Goal: Check status: Check status

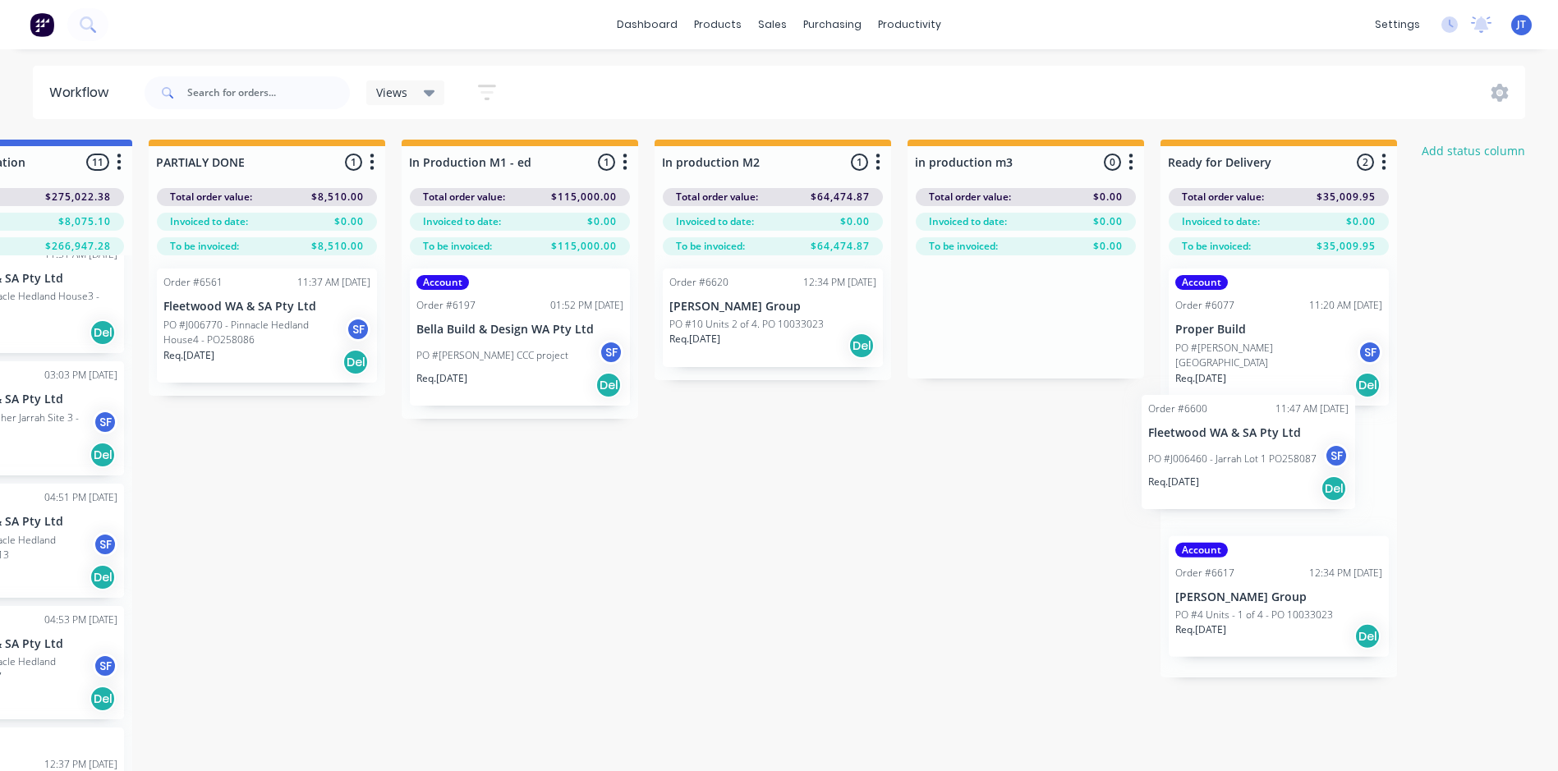
scroll to position [0, 2417]
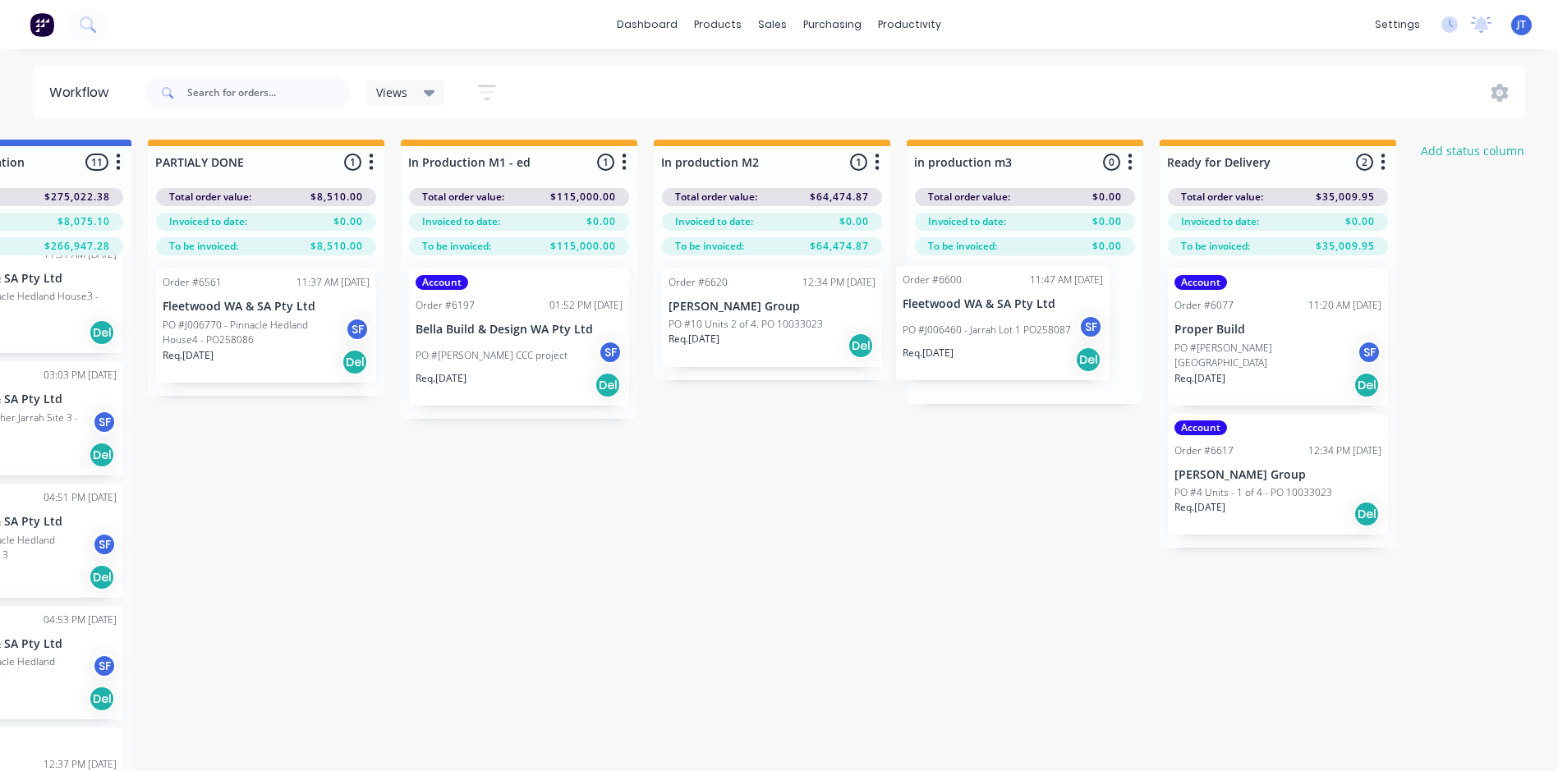
drag, startPoint x: 679, startPoint y: 429, endPoint x: 980, endPoint y: 333, distance: 315.3
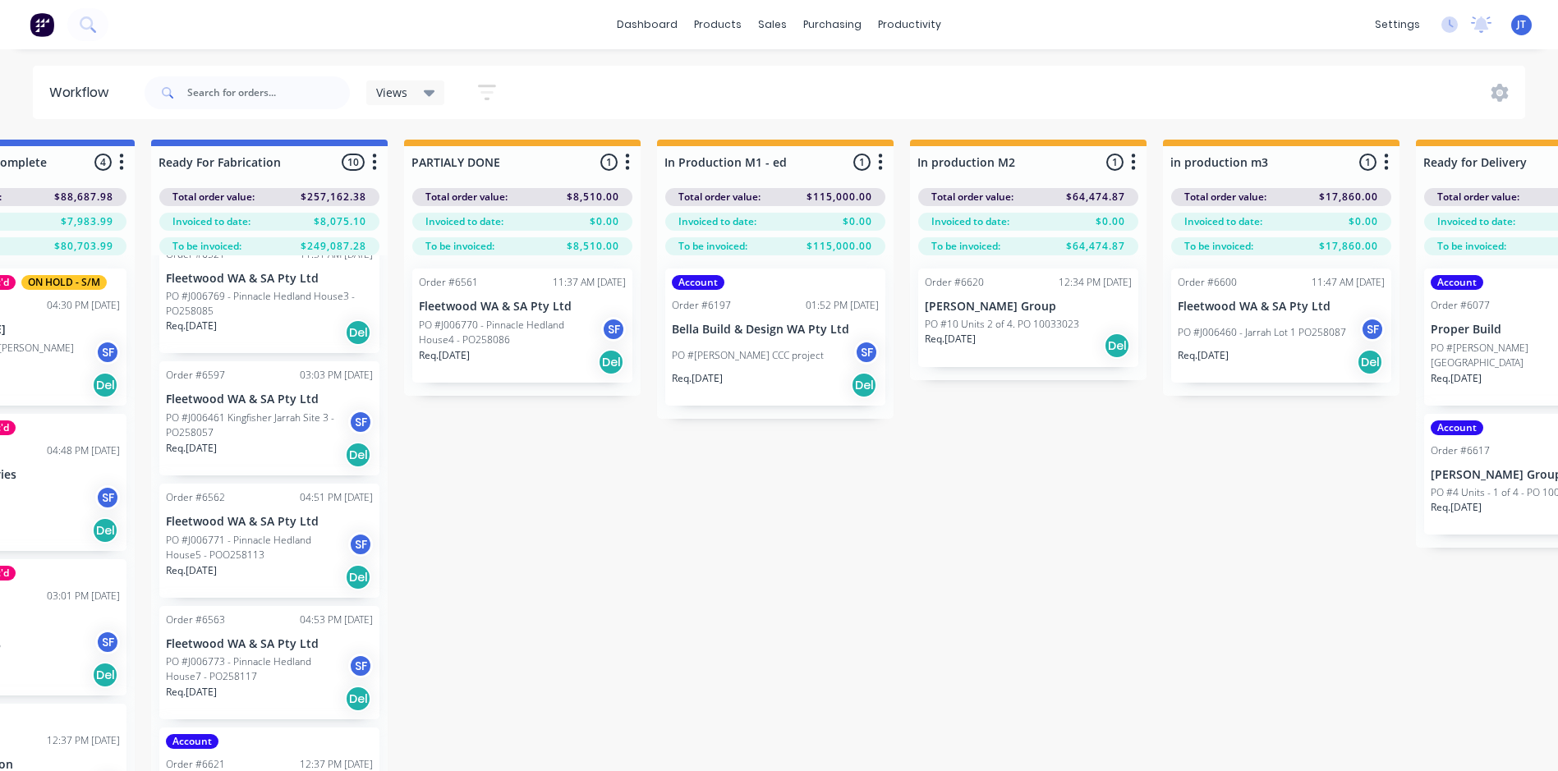
scroll to position [0, 2158]
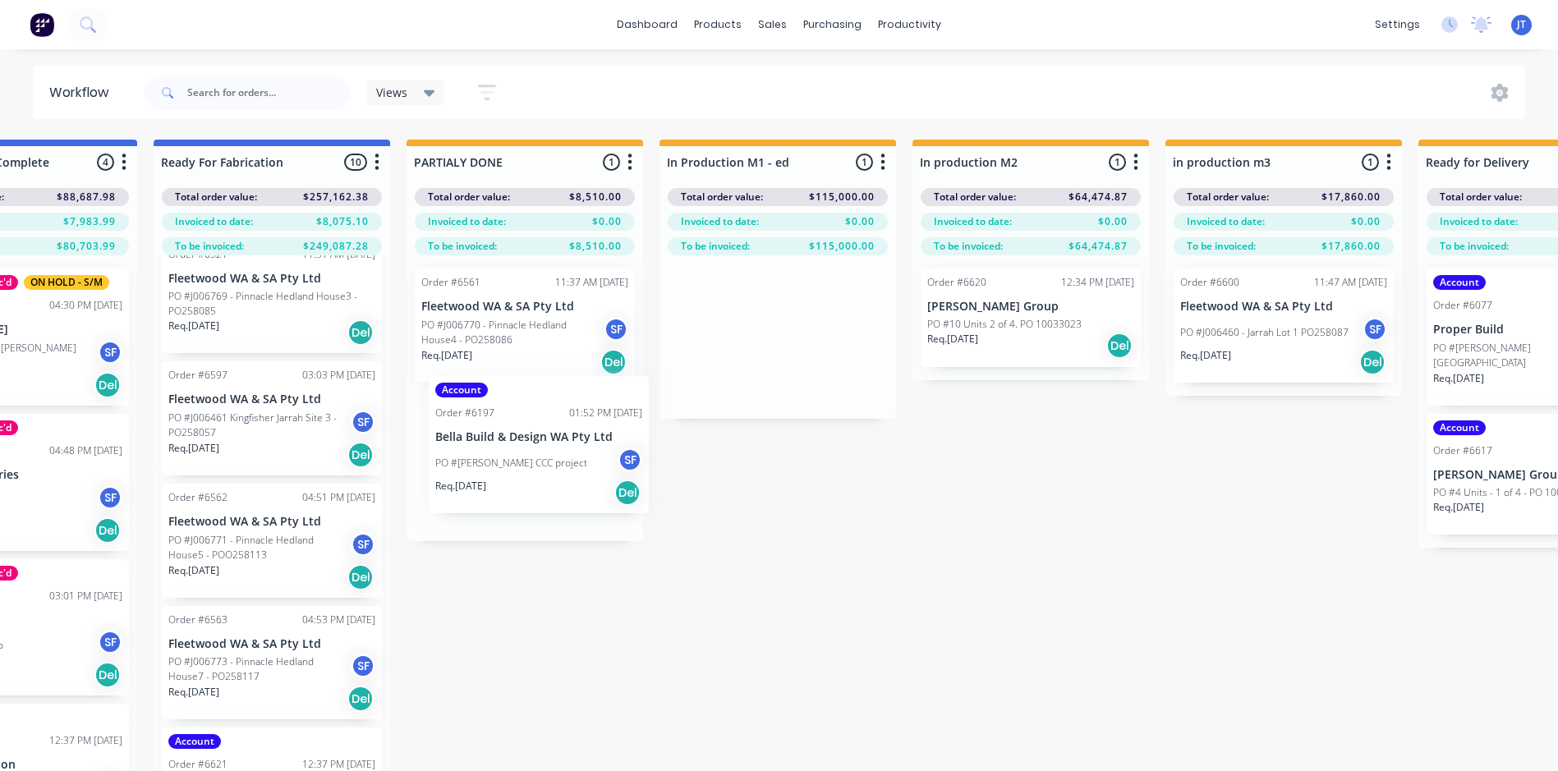
drag, startPoint x: 741, startPoint y: 333, endPoint x: 490, endPoint y: 453, distance: 277.7
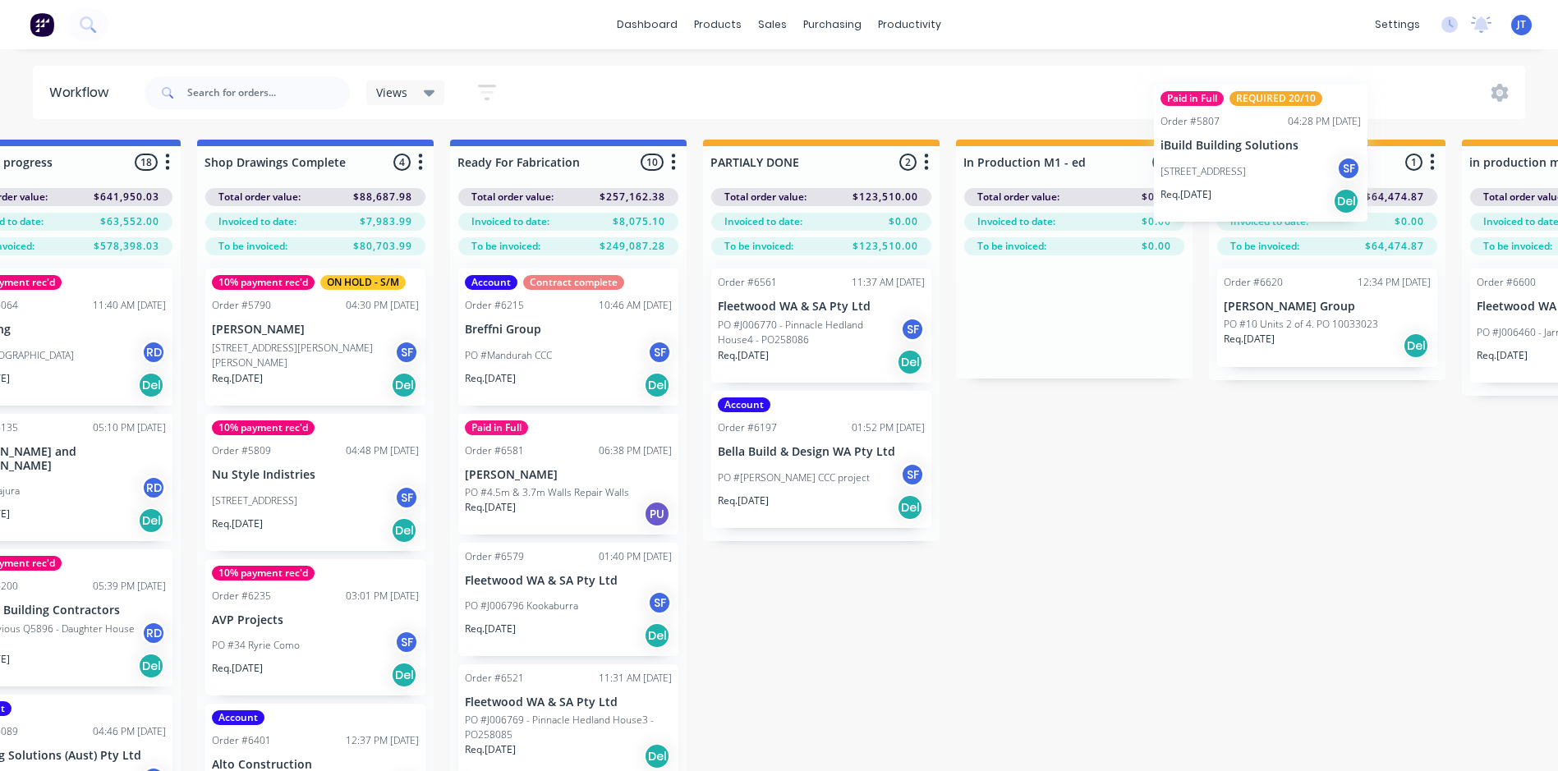
scroll to position [0, 1868]
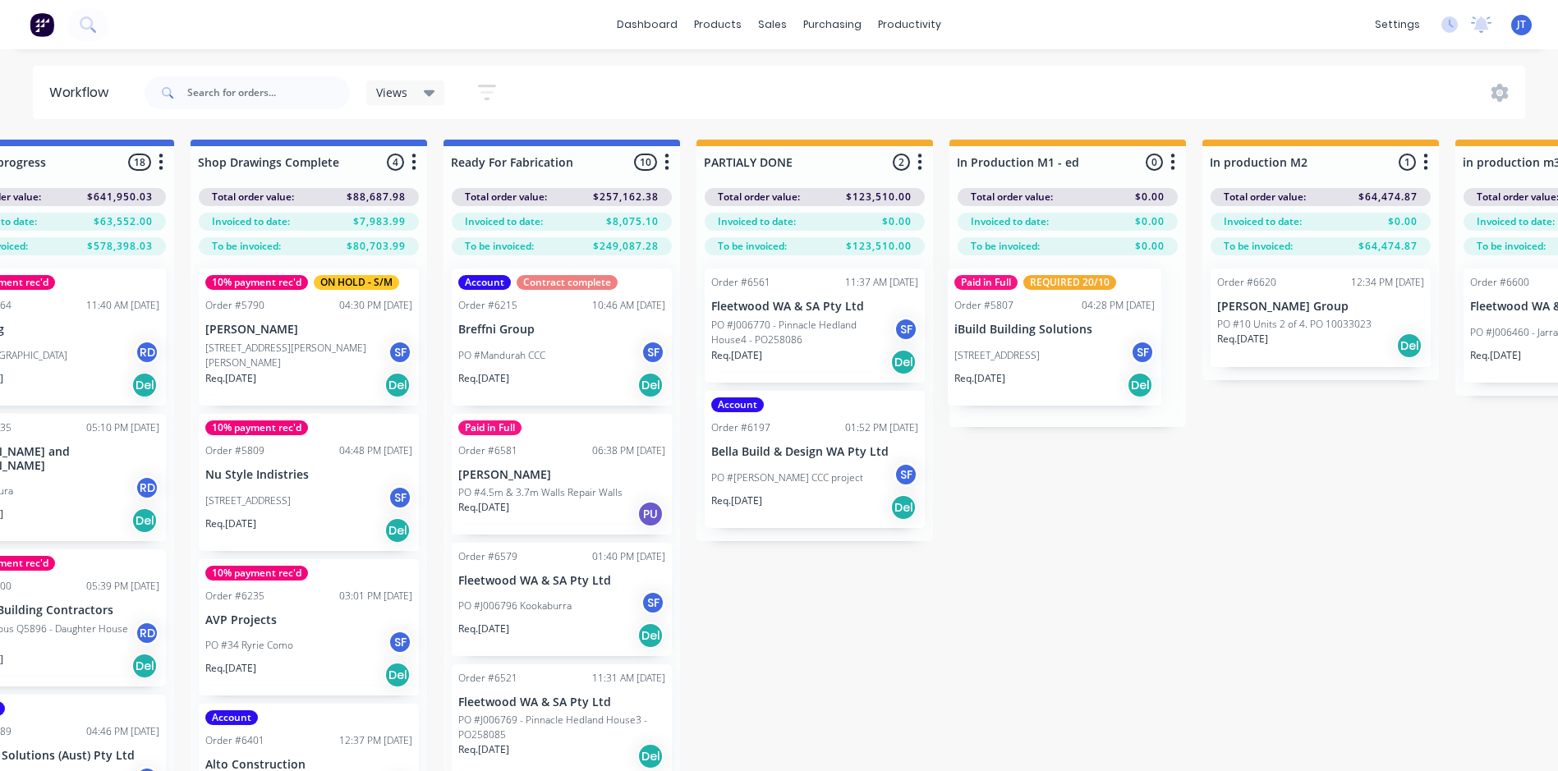
drag, startPoint x: 1068, startPoint y: 283, endPoint x: 1070, endPoint y: 357, distance: 73.9
click at [1070, 357] on div "Submitted 5 Status colour #273444 hex #273444 Save Cancel Summaries Total order…" at bounding box center [203, 485] width 4167 height 690
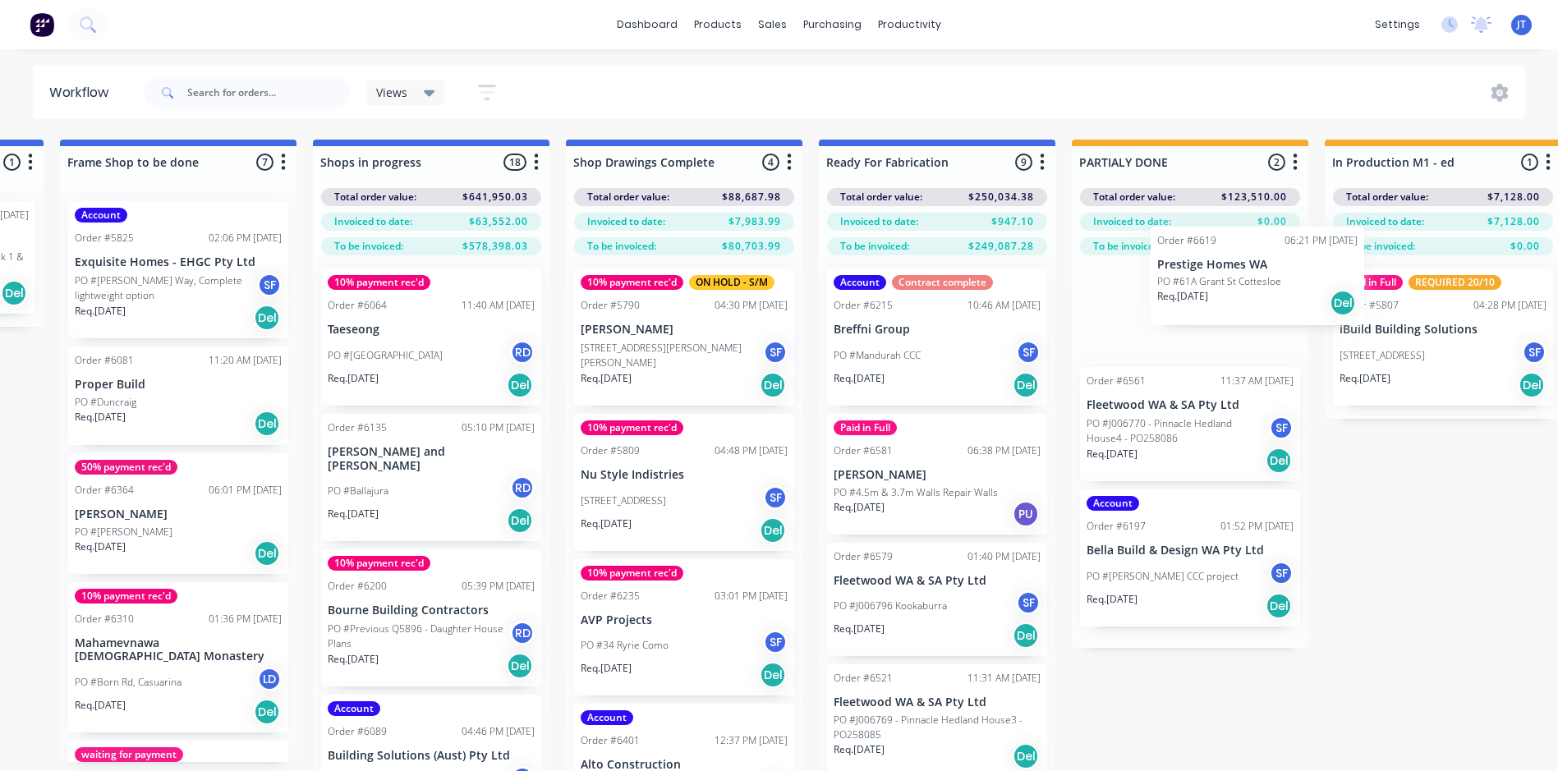
scroll to position [0, 1497]
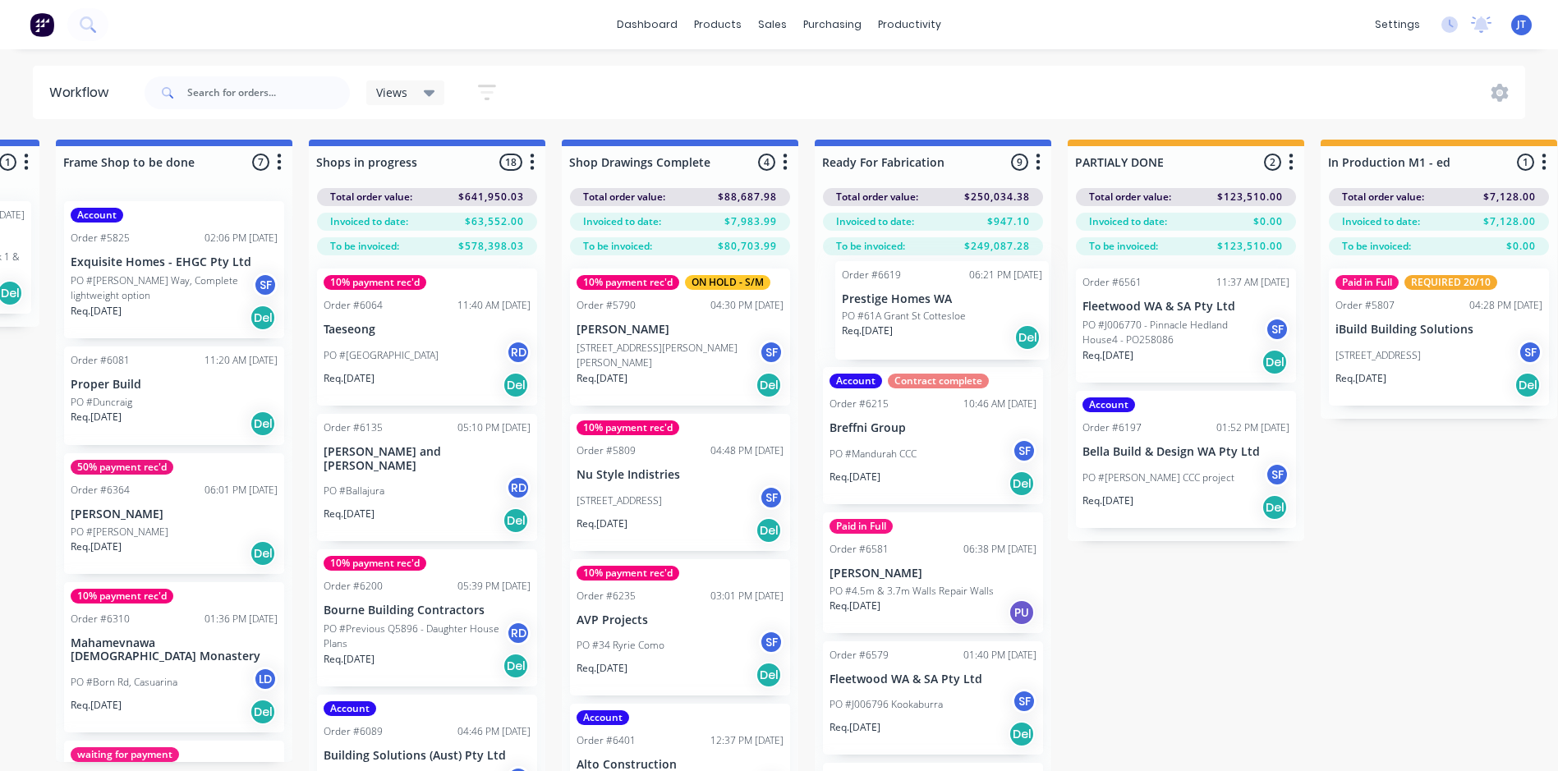
drag, startPoint x: 103, startPoint y: 656, endPoint x: 902, endPoint y: 305, distance: 872.9
click at [902, 305] on div "Submitted 5 Status colour #273444 hex #273444 Save Cancel Summaries Total order…" at bounding box center [574, 485] width 4167 height 690
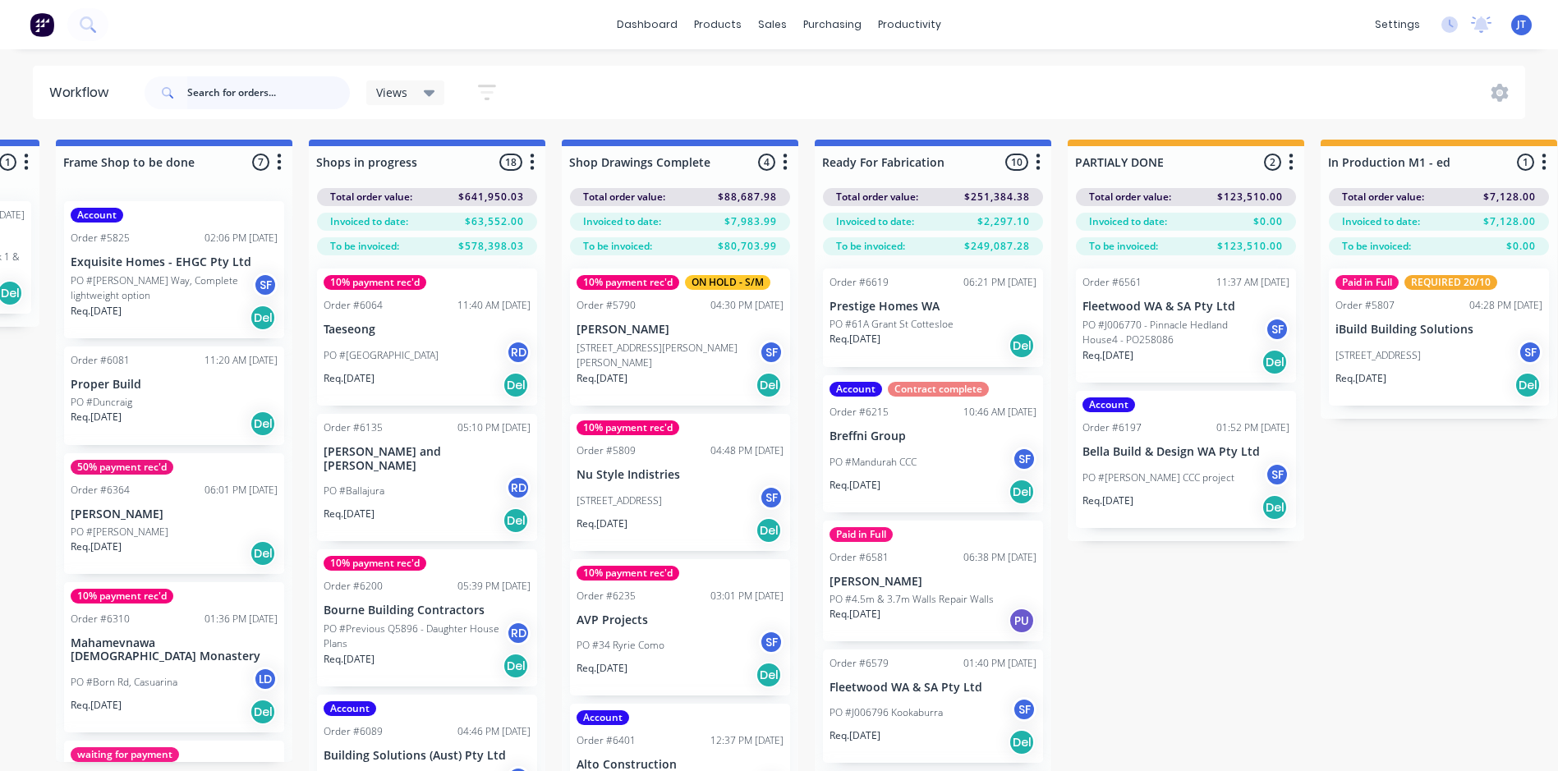
click at [267, 87] on input "text" at bounding box center [268, 92] width 163 height 33
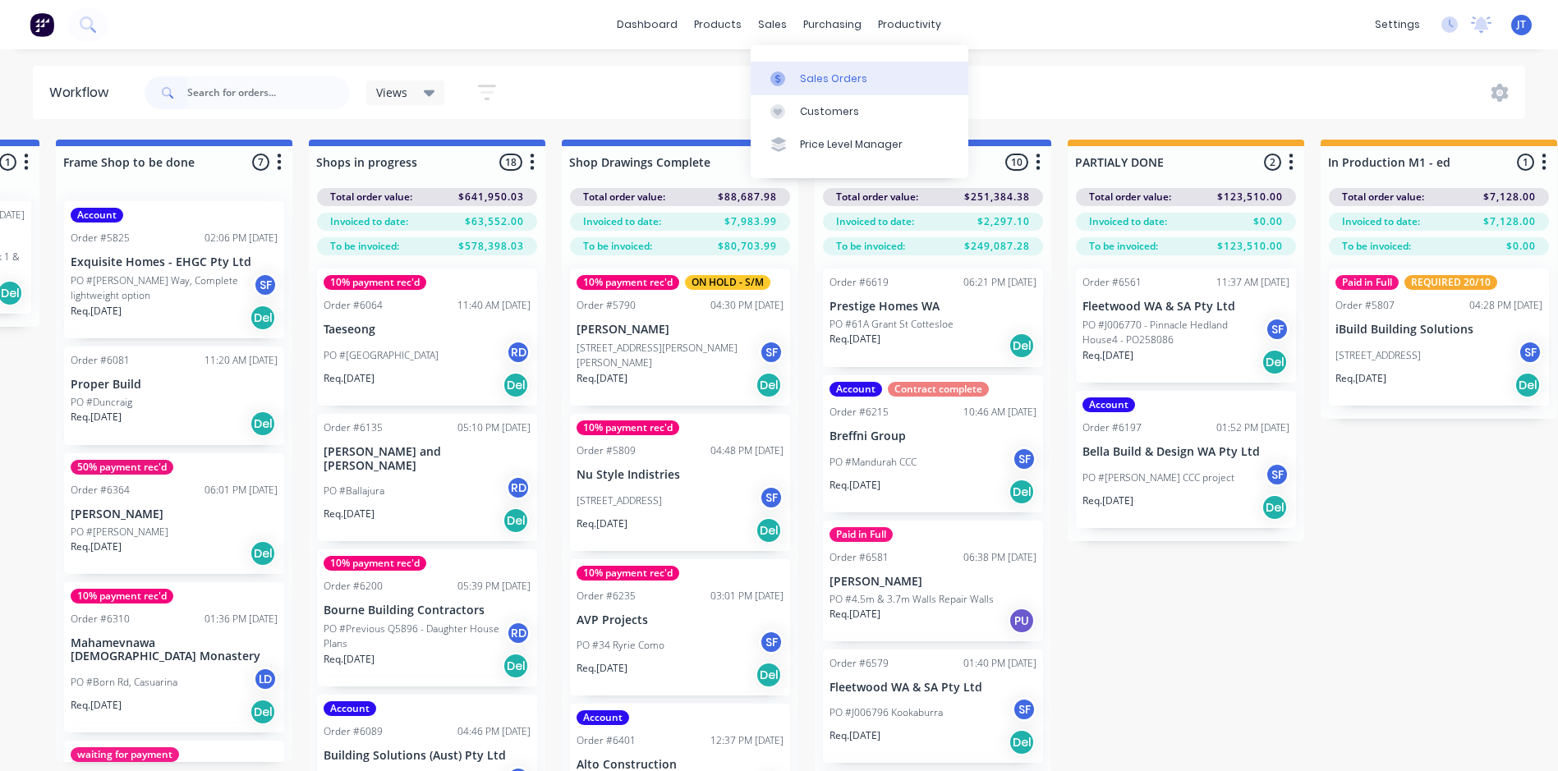
click at [811, 74] on div "Sales Orders" at bounding box center [833, 78] width 67 height 15
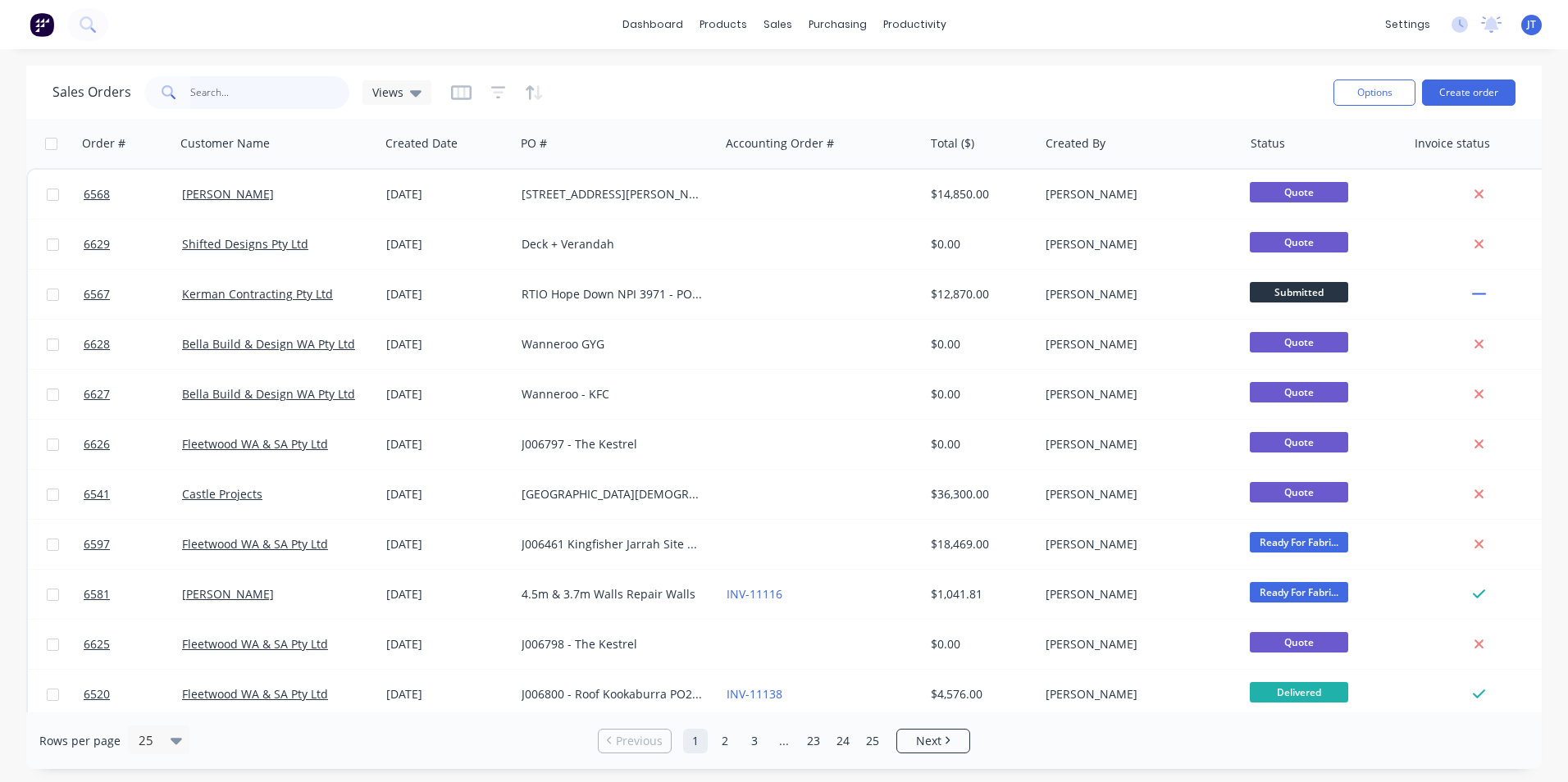
click at [223, 85] on input "text" at bounding box center [271, 92] width 160 height 33
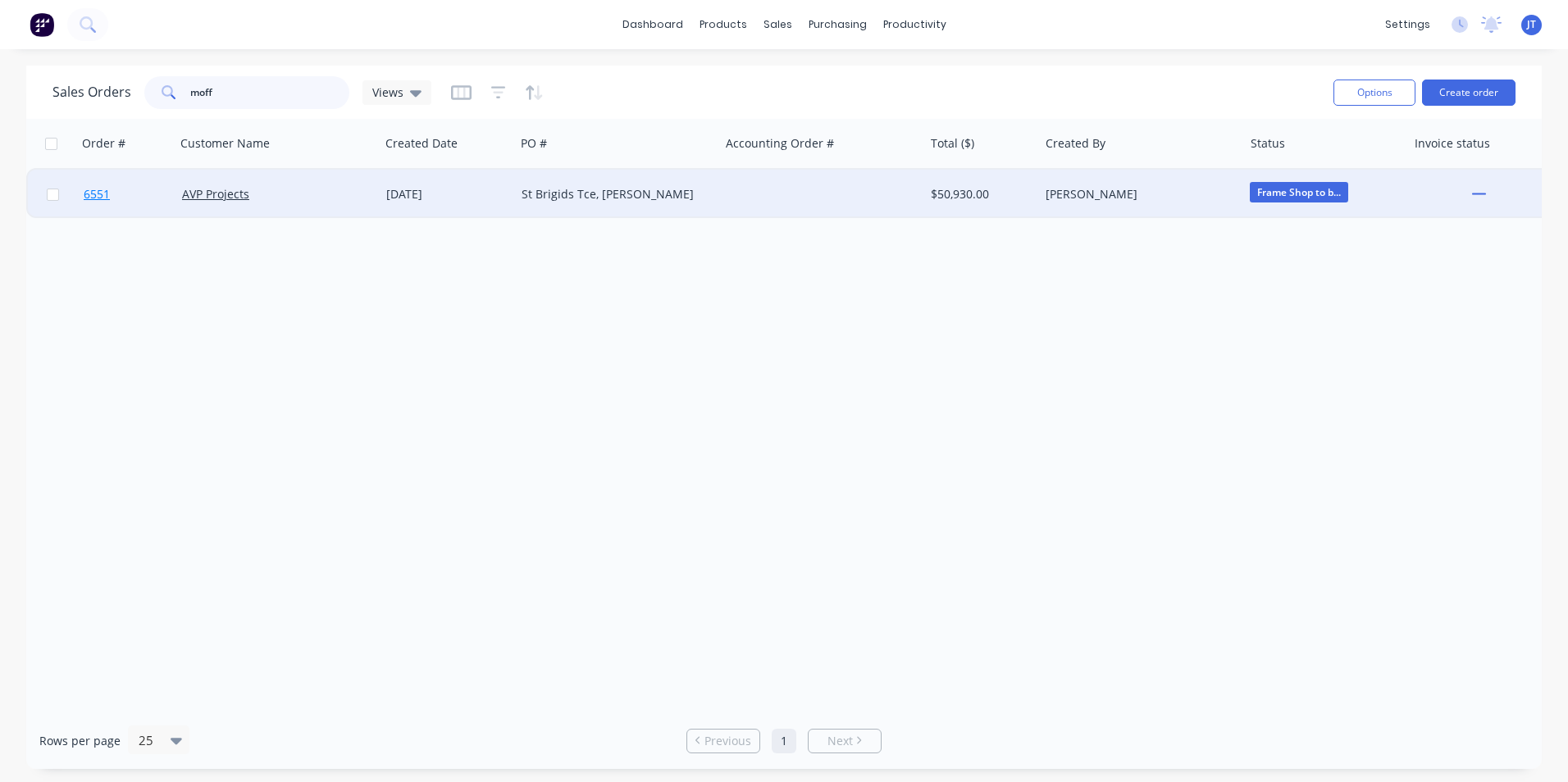
type input "moff"
click at [93, 191] on span "6551" at bounding box center [97, 194] width 26 height 16
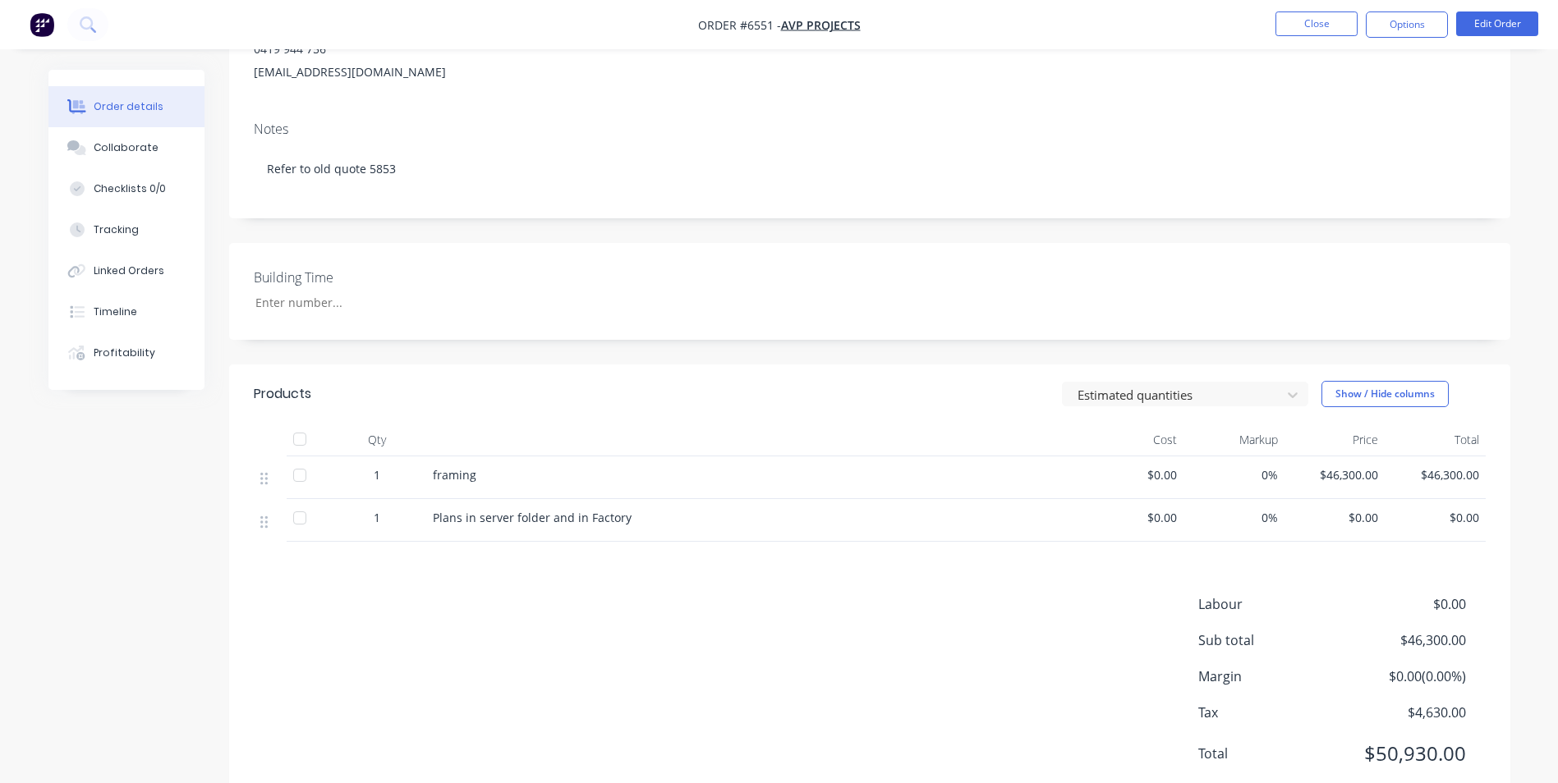
scroll to position [246, 0]
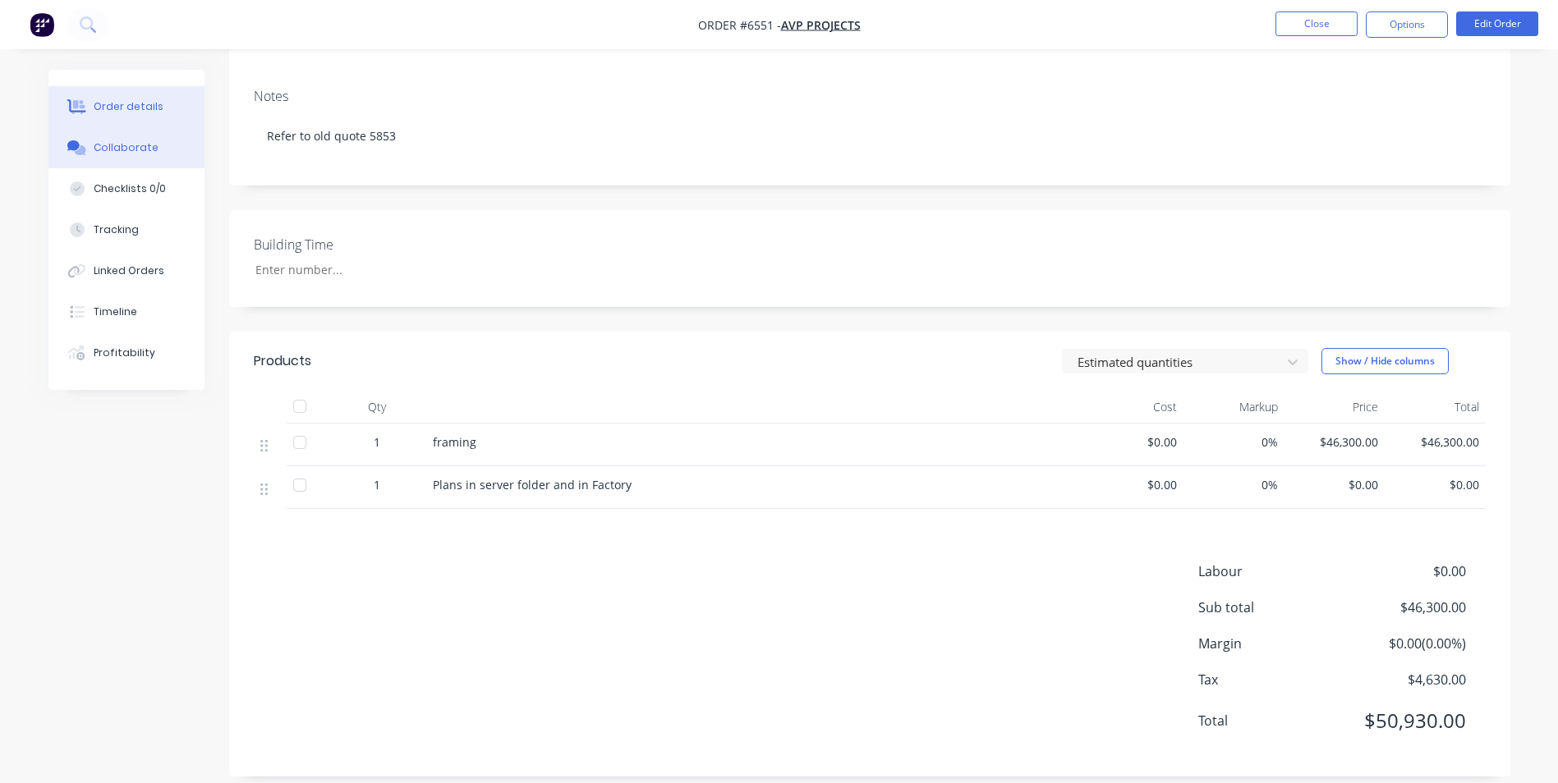
click at [135, 149] on div "Collaborate" at bounding box center [126, 147] width 65 height 15
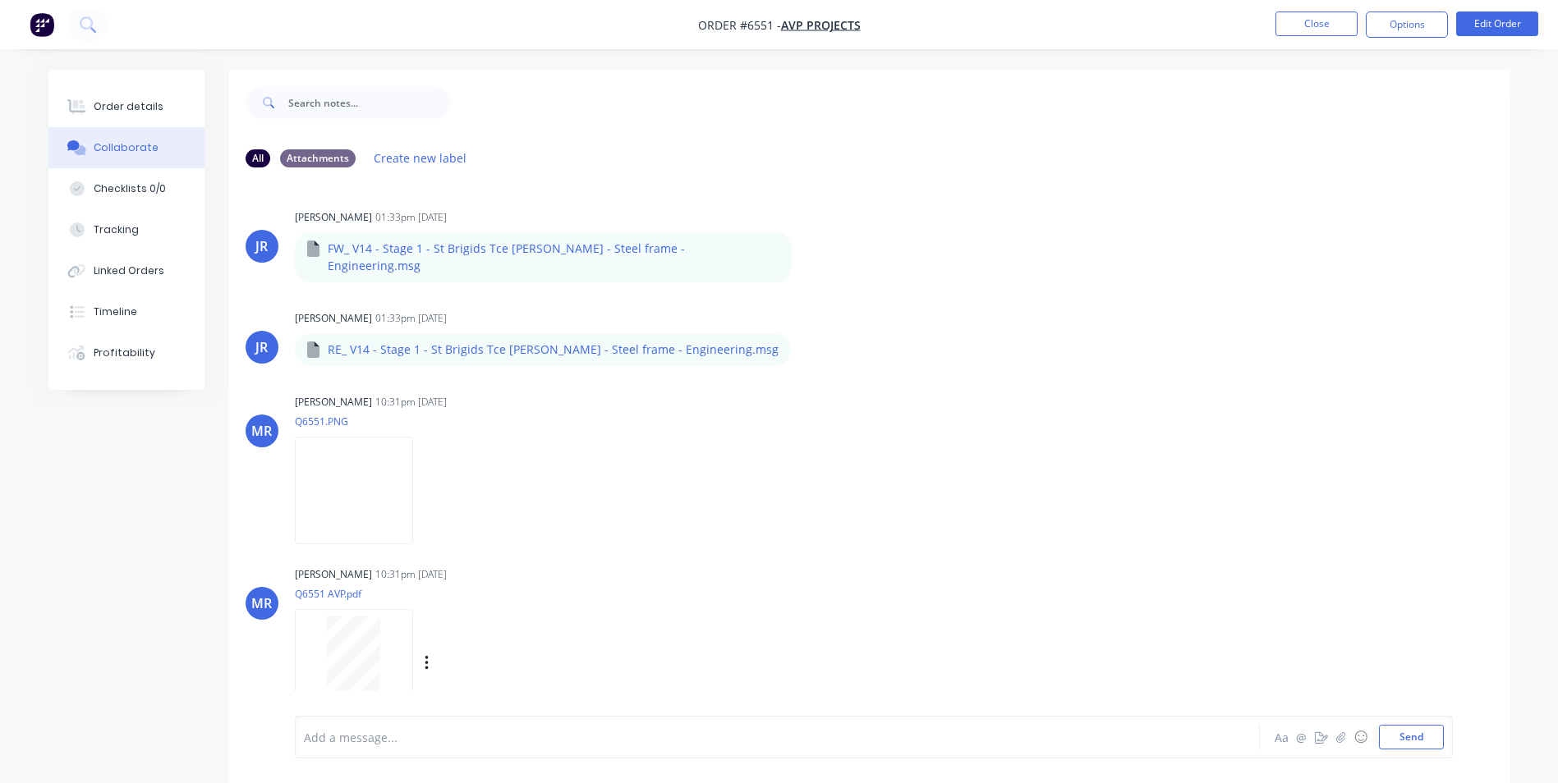
click at [1048, 622] on div "[PERSON_NAME] 10:31pm [DATE] Q6551 AVP.pdf Labels Download Delete" at bounding box center [869, 636] width 1281 height 148
click at [139, 98] on button "Order details" at bounding box center [126, 106] width 156 height 41
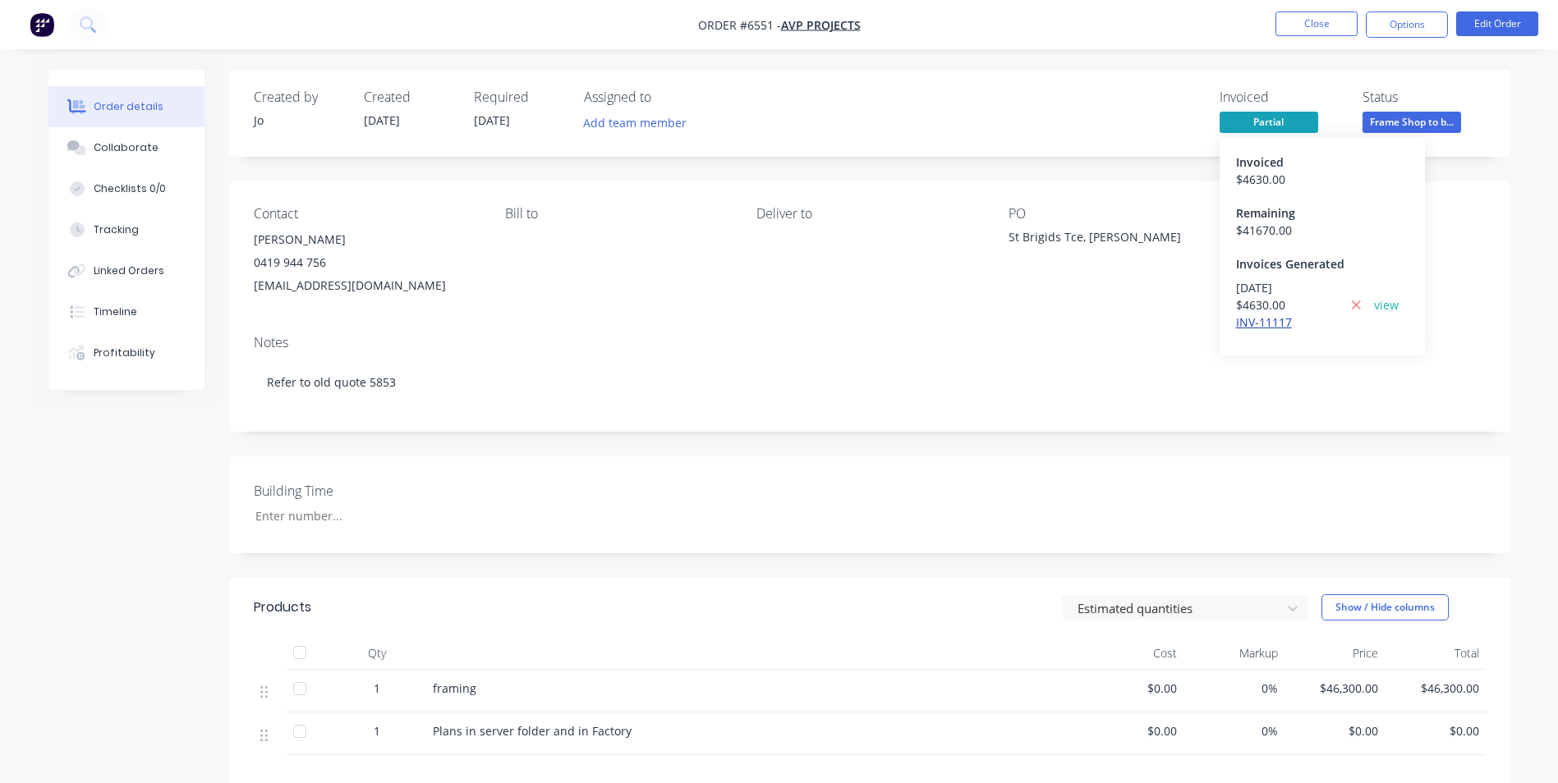
click at [1258, 317] on link "INV-11117" at bounding box center [1264, 323] width 56 height 16
click at [1277, 316] on link "INV-11117" at bounding box center [1264, 323] width 56 height 16
click at [1305, 242] on button "Add labels" at bounding box center [1289, 239] width 76 height 22
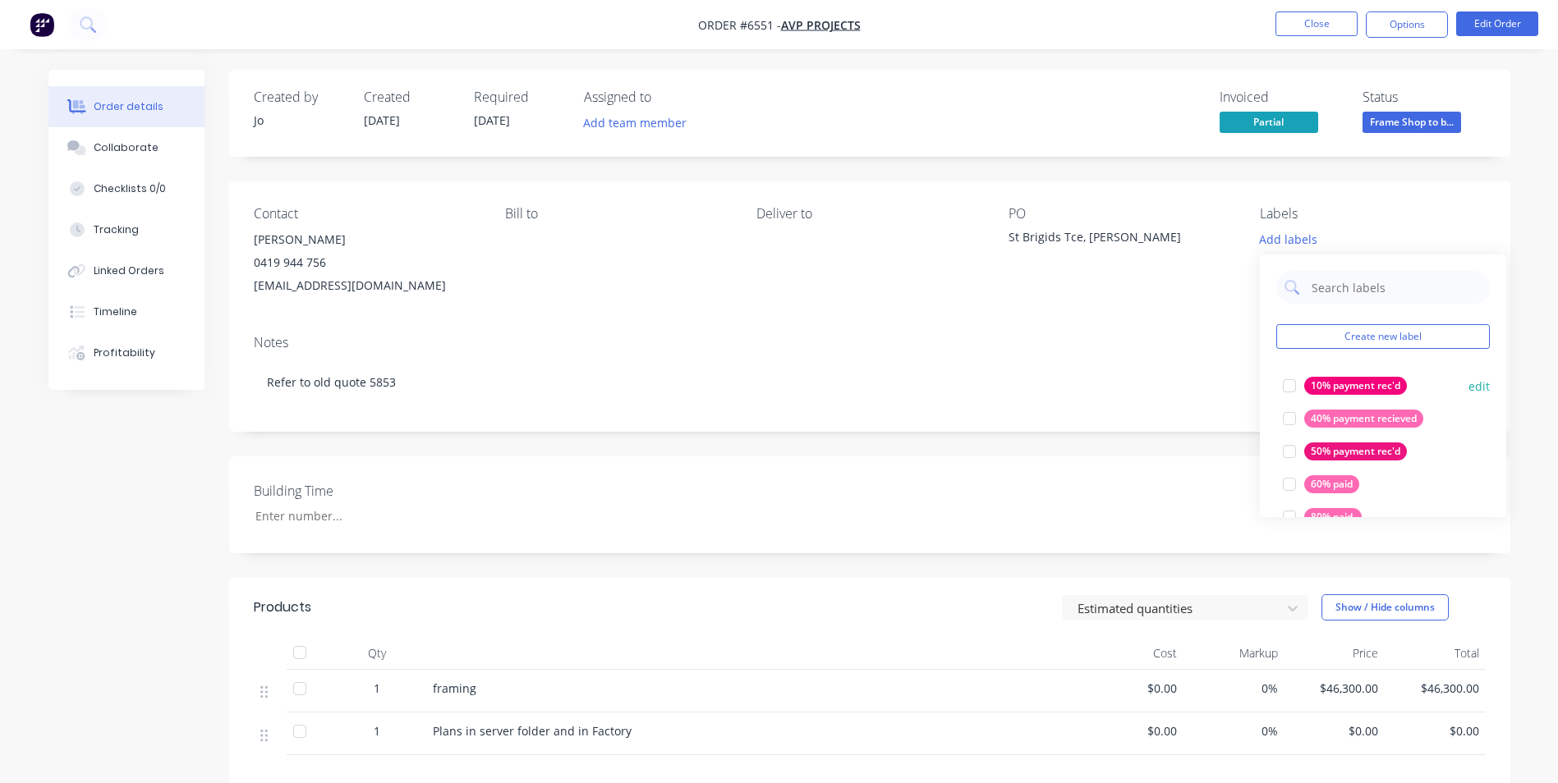
click at [1348, 382] on div "10% payment rec'd" at bounding box center [1355, 386] width 103 height 18
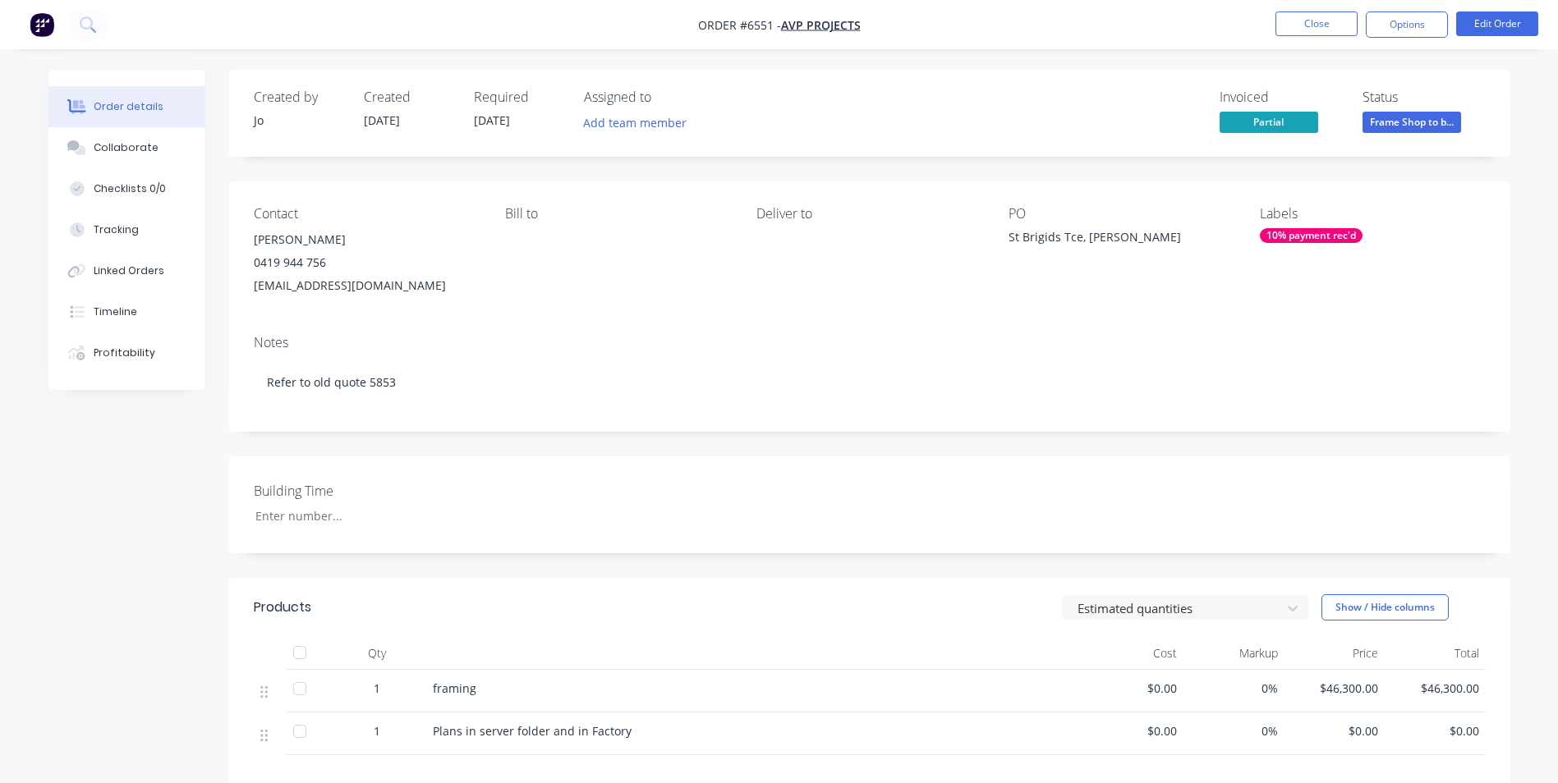
click at [1095, 331] on div "Notes Refer to old quote 5853" at bounding box center [869, 377] width 1281 height 110
click at [1286, 24] on button "Close" at bounding box center [1316, 23] width 82 height 25
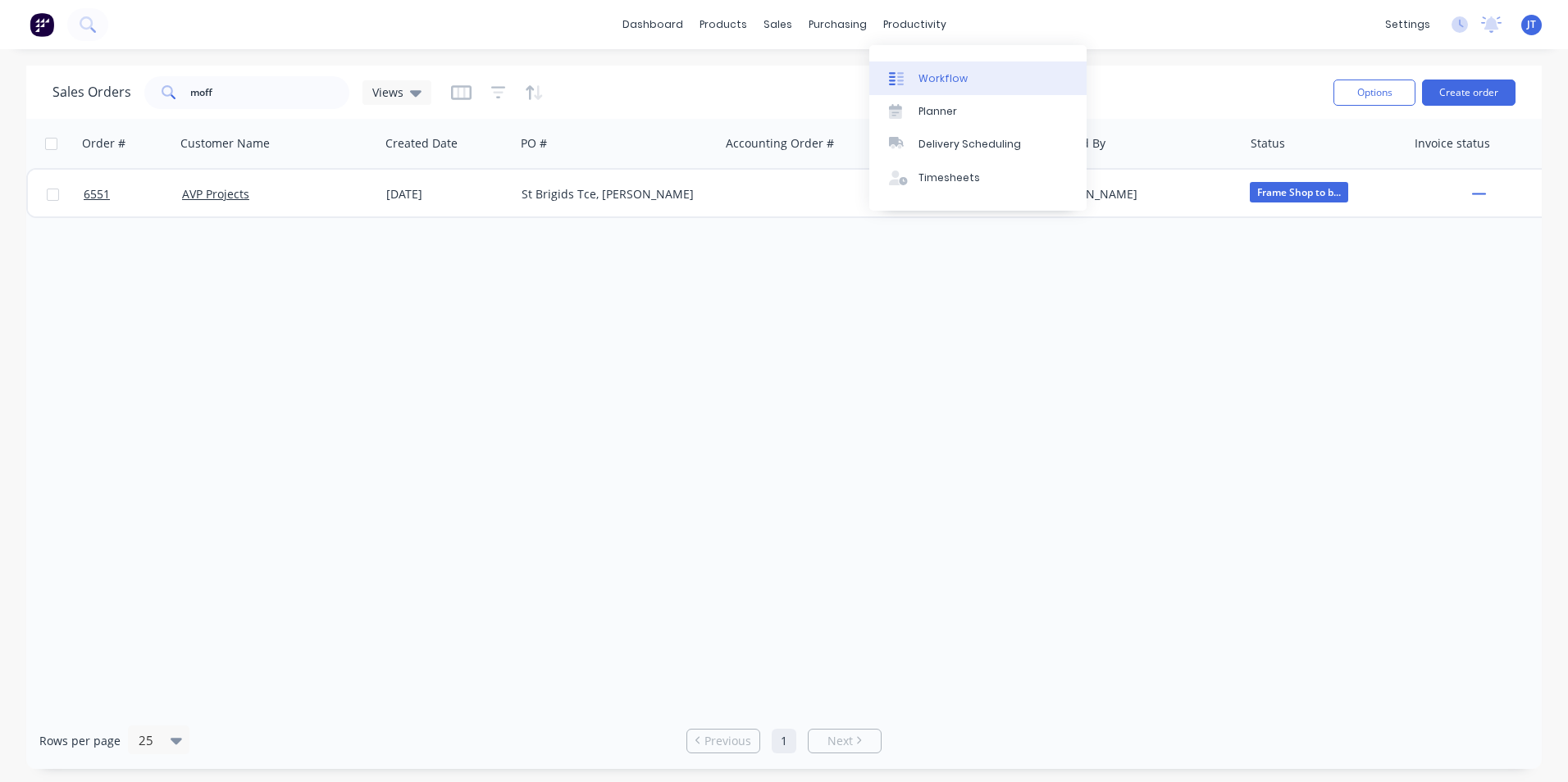
click at [973, 84] on link "Workflow" at bounding box center [978, 78] width 218 height 33
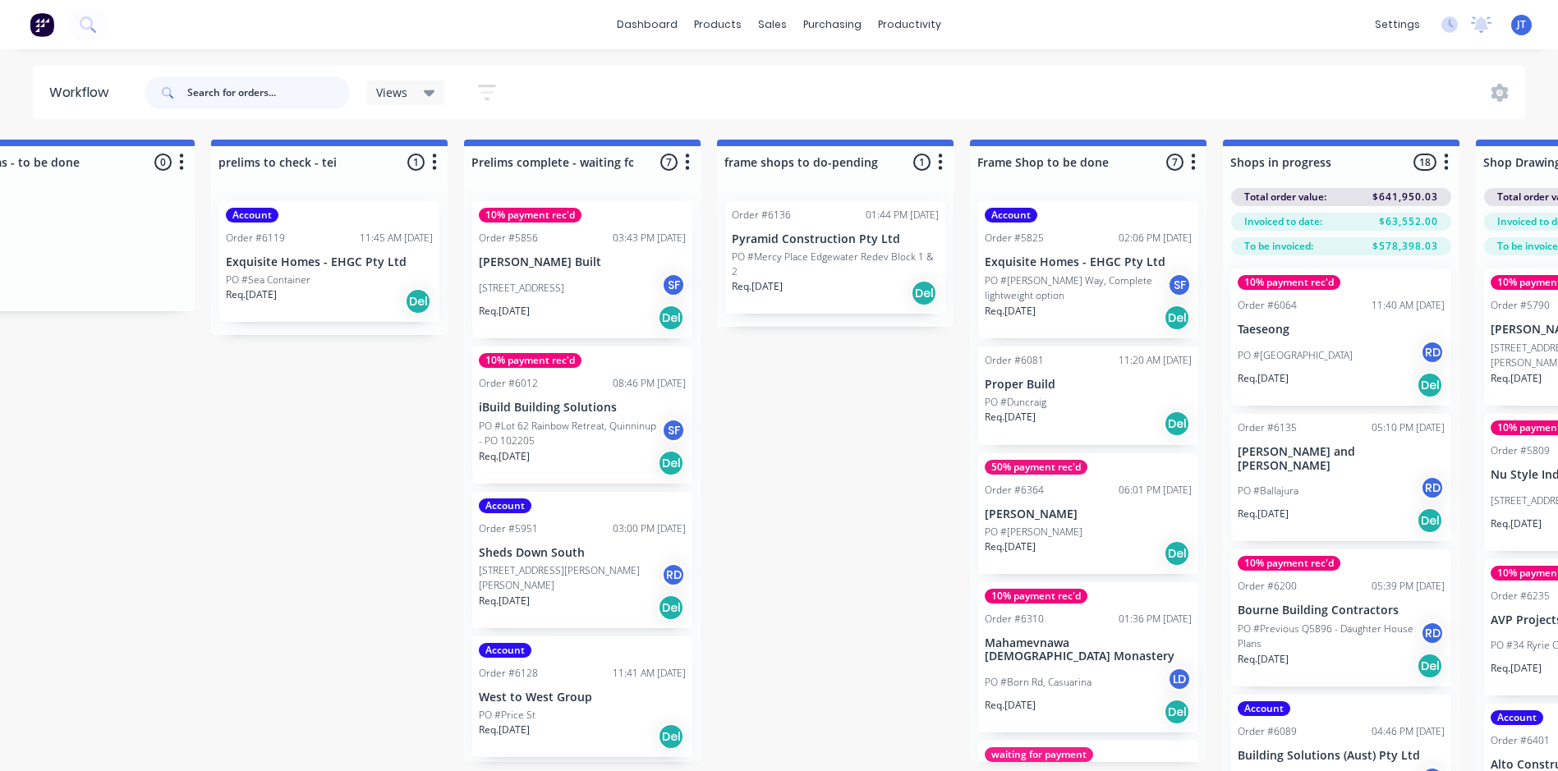
click at [233, 99] on input "text" at bounding box center [268, 92] width 163 height 33
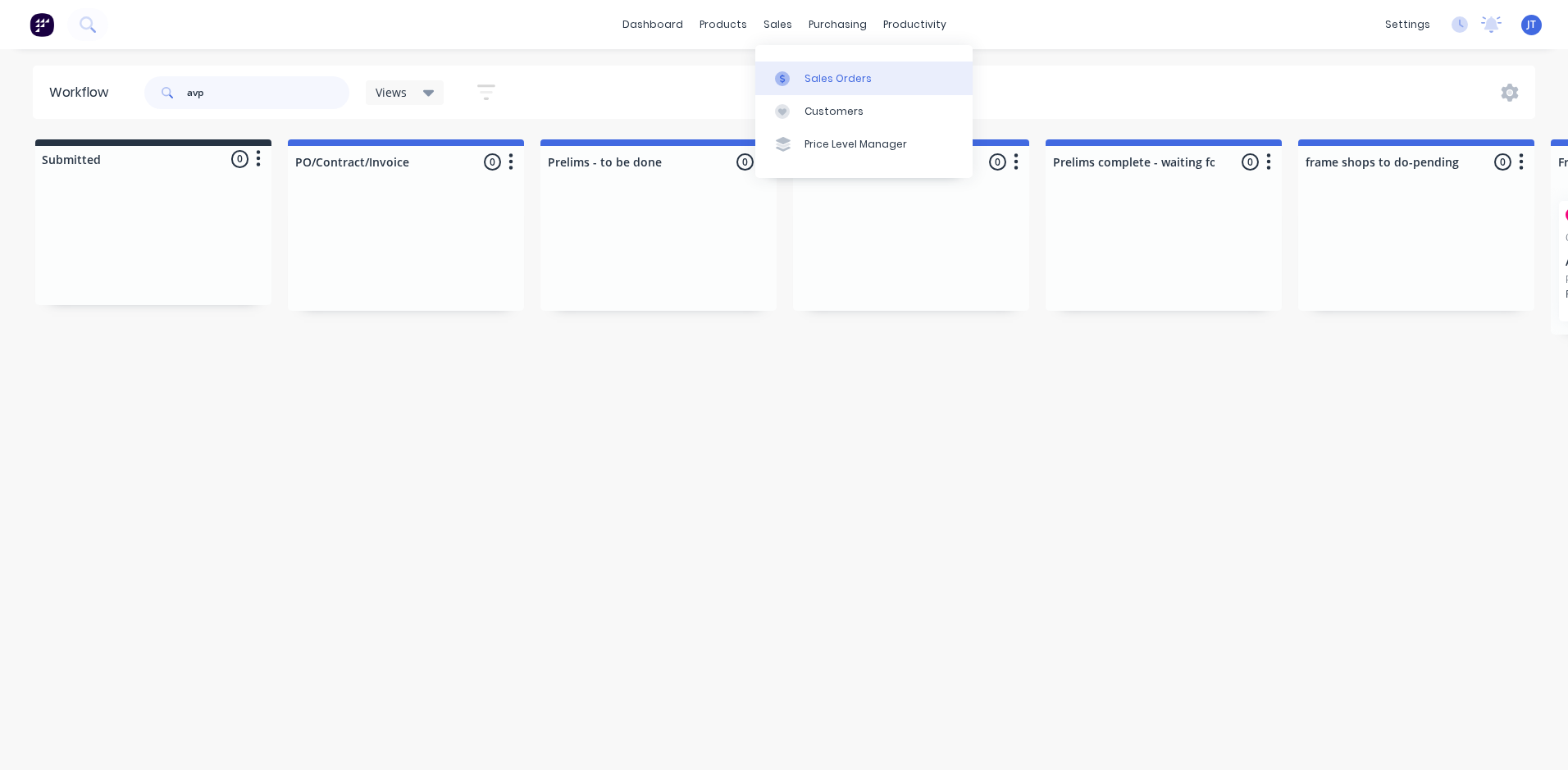
type input "avp"
click at [821, 76] on div "Sales Orders" at bounding box center [838, 78] width 67 height 15
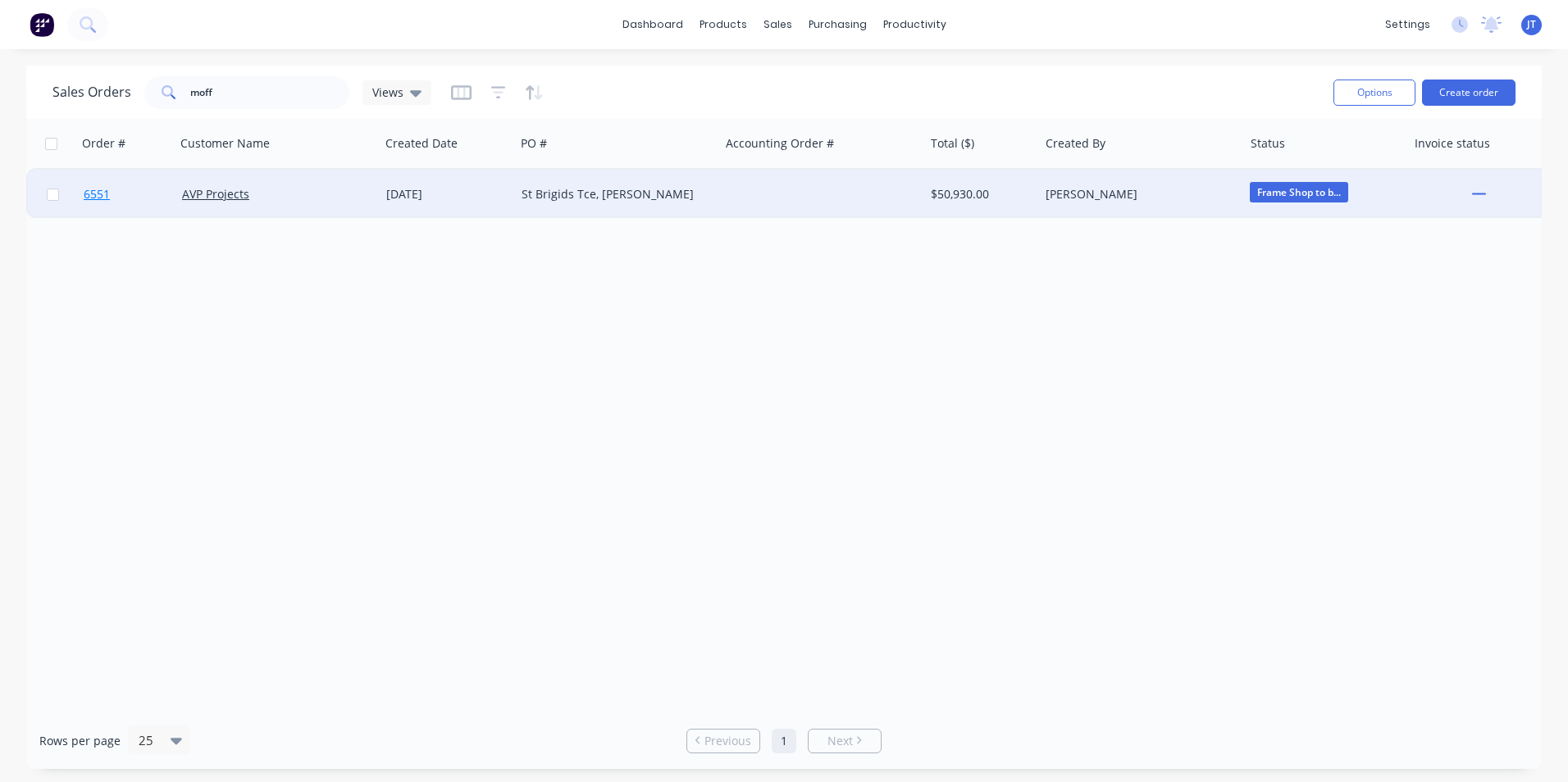
click at [96, 192] on span "6551" at bounding box center [97, 194] width 26 height 16
